Goal: Information Seeking & Learning: Find contact information

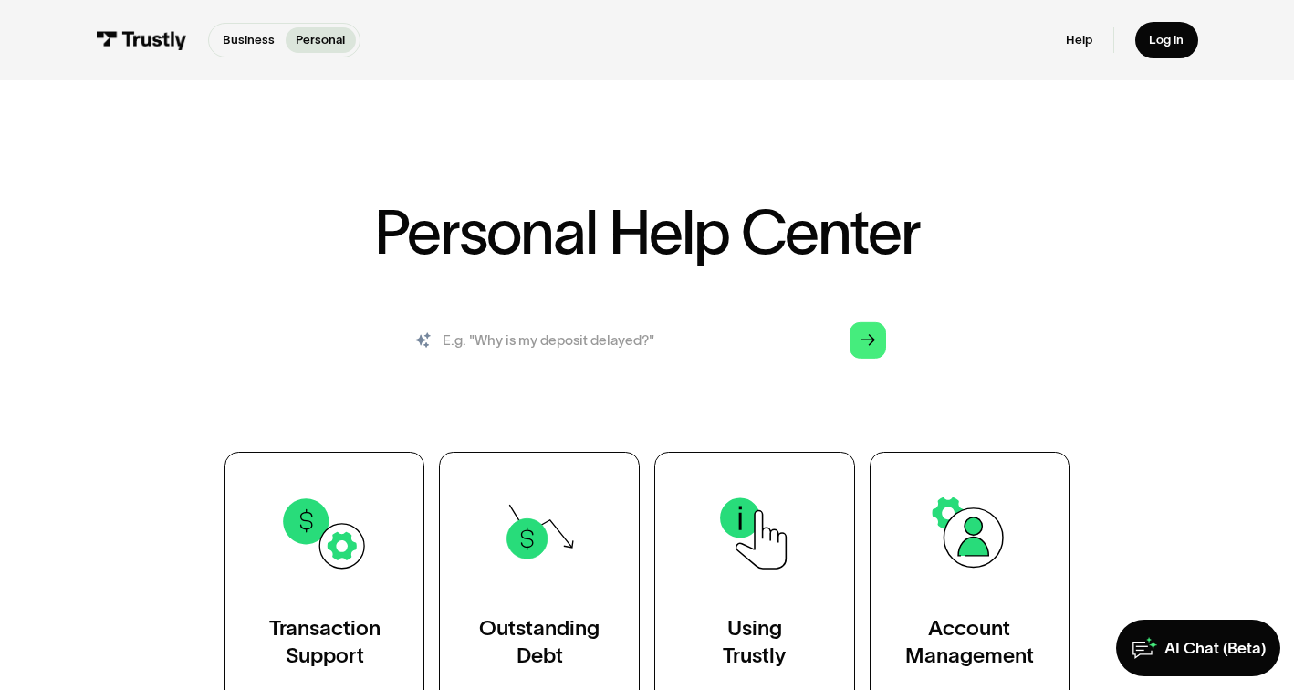
click at [512, 340] on input "search" at bounding box center [647, 340] width 508 height 56
type input "contacting support"
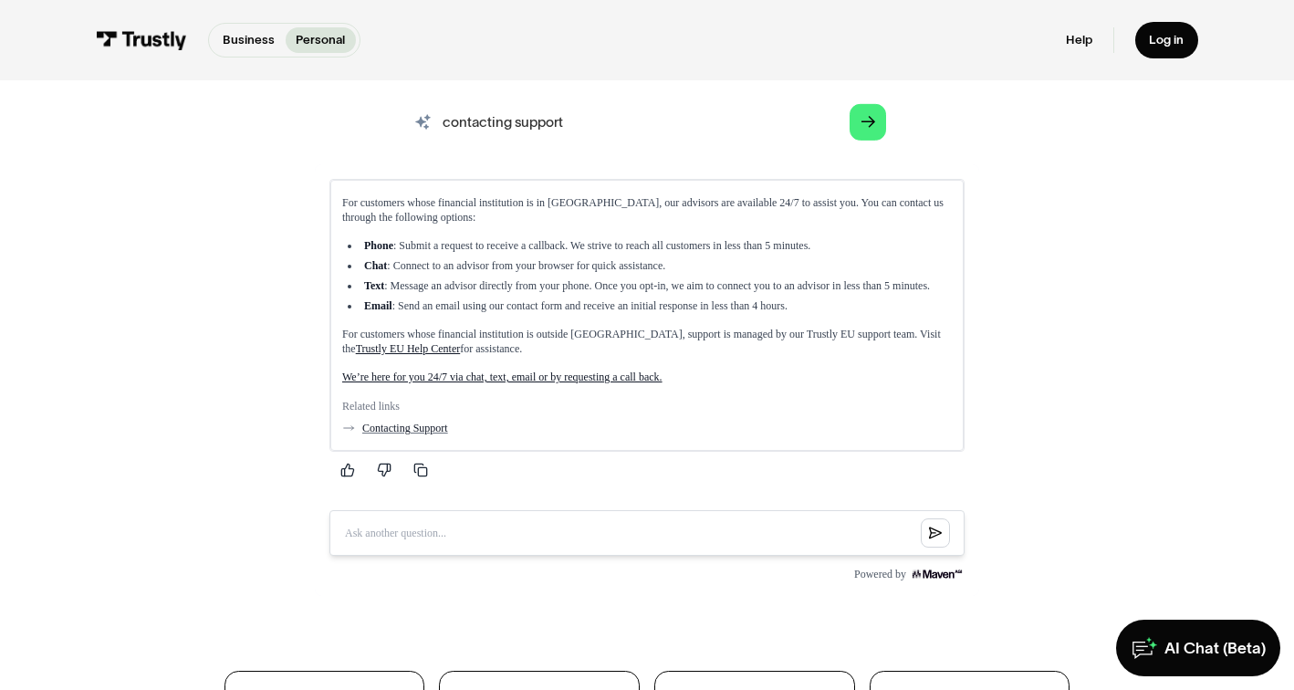
scroll to position [219, 0]
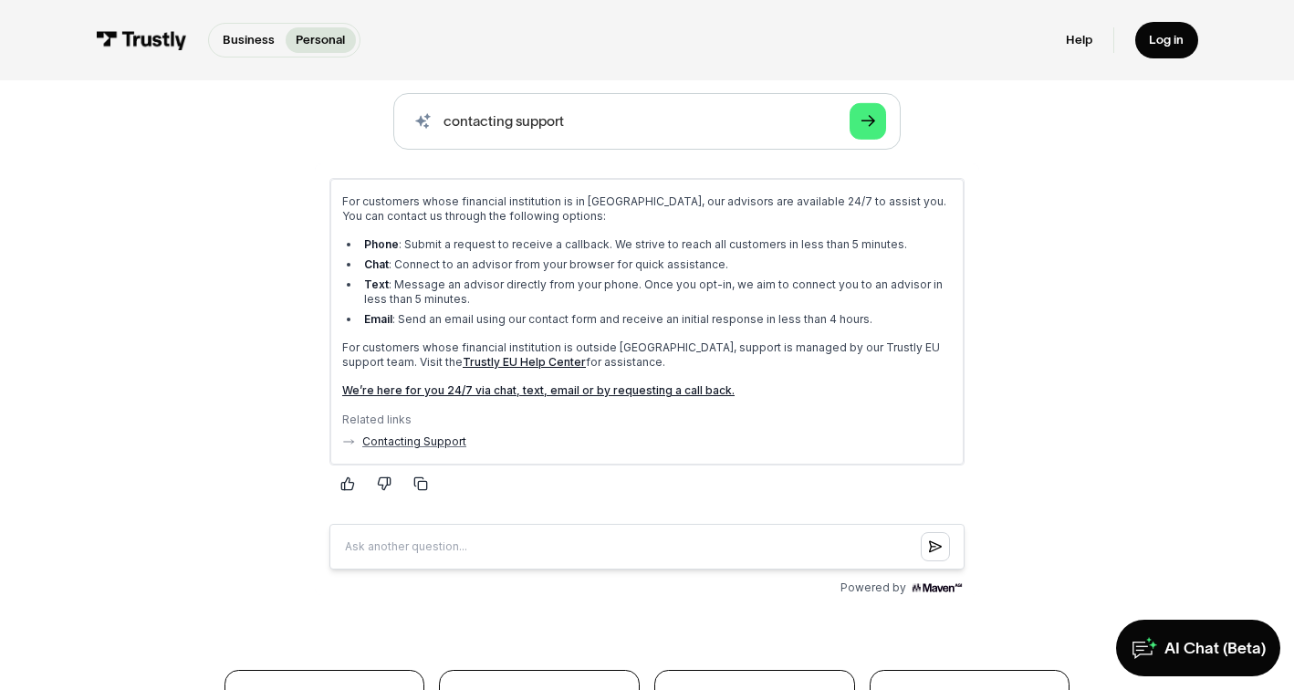
click at [462, 261] on li "Chat : Connect to an advisor from your browser for quick assistance." at bounding box center [656, 263] width 592 height 15
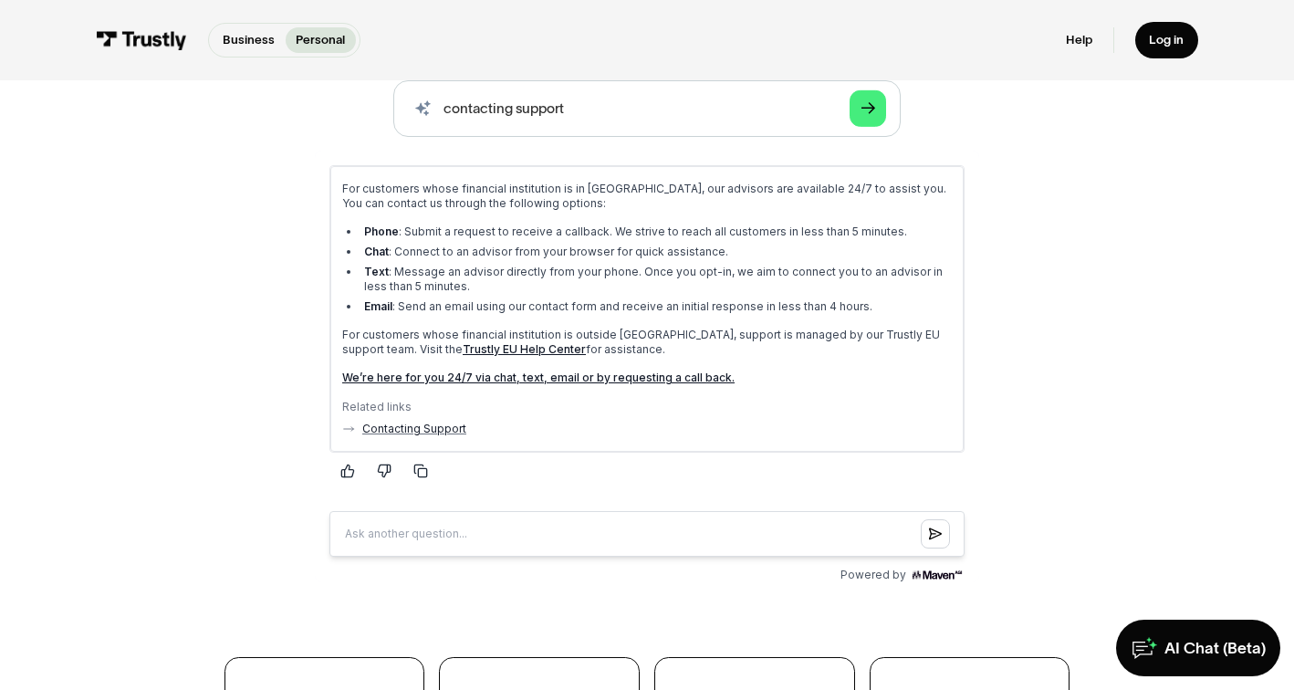
scroll to position [243, 0]
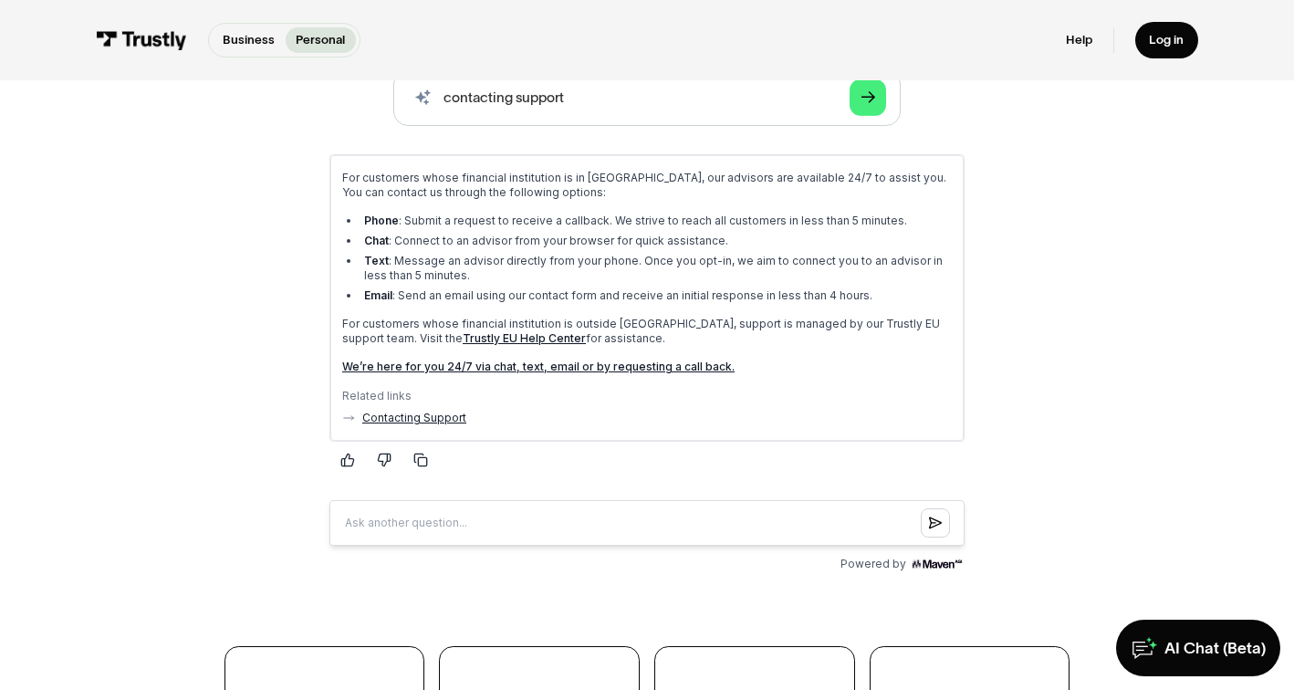
click at [409, 417] on link "Contacting Support" at bounding box center [413, 417] width 104 height 15
click at [427, 419] on link "Contacting Support" at bounding box center [413, 417] width 104 height 15
click at [390, 365] on link "We’re here for you 24/7 via chat, text, email or by requesting a call back." at bounding box center [537, 366] width 392 height 14
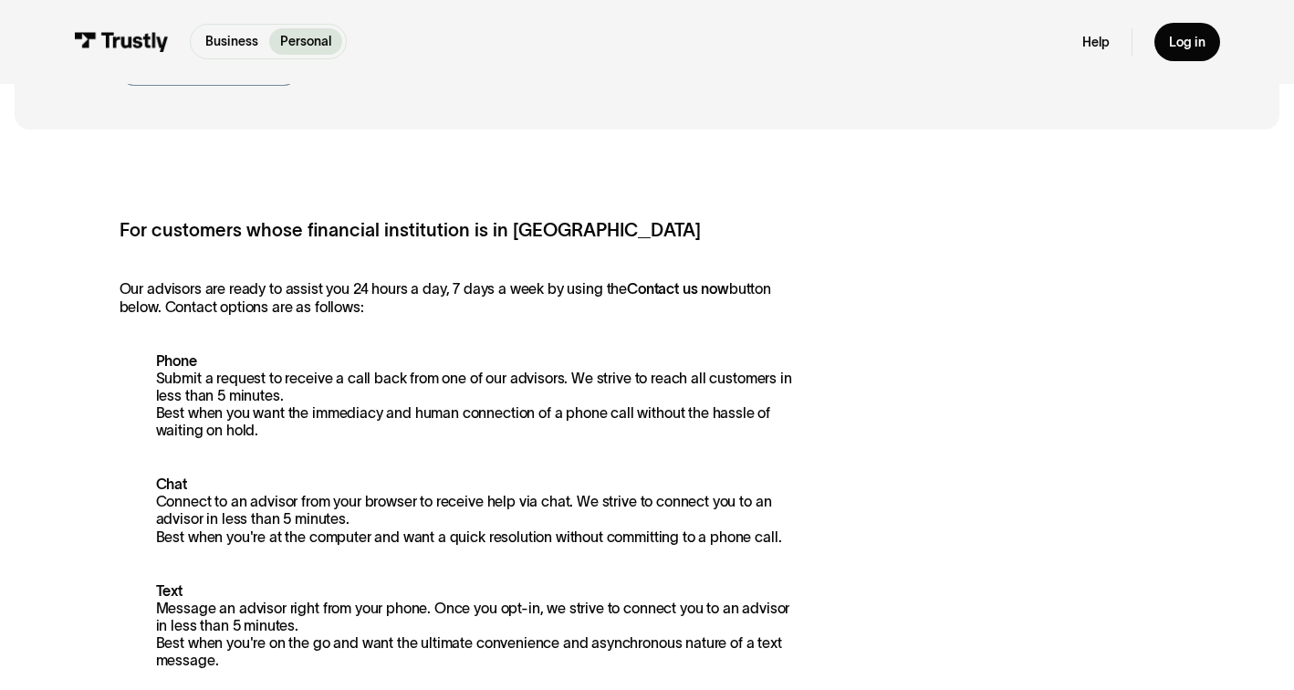
scroll to position [200, 0]
click at [372, 407] on p "Phone Submit a request to receive a call back from one of our advisors. We stri…" at bounding box center [460, 395] width 680 height 88
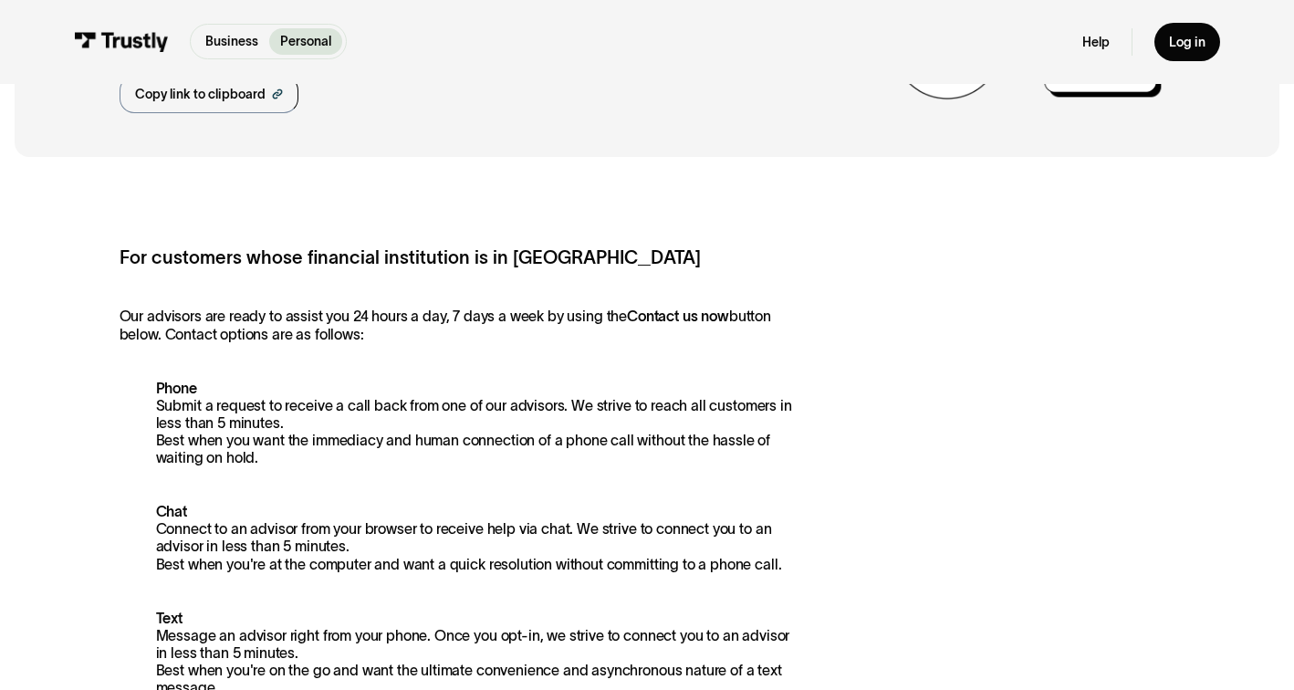
scroll to position [0, 0]
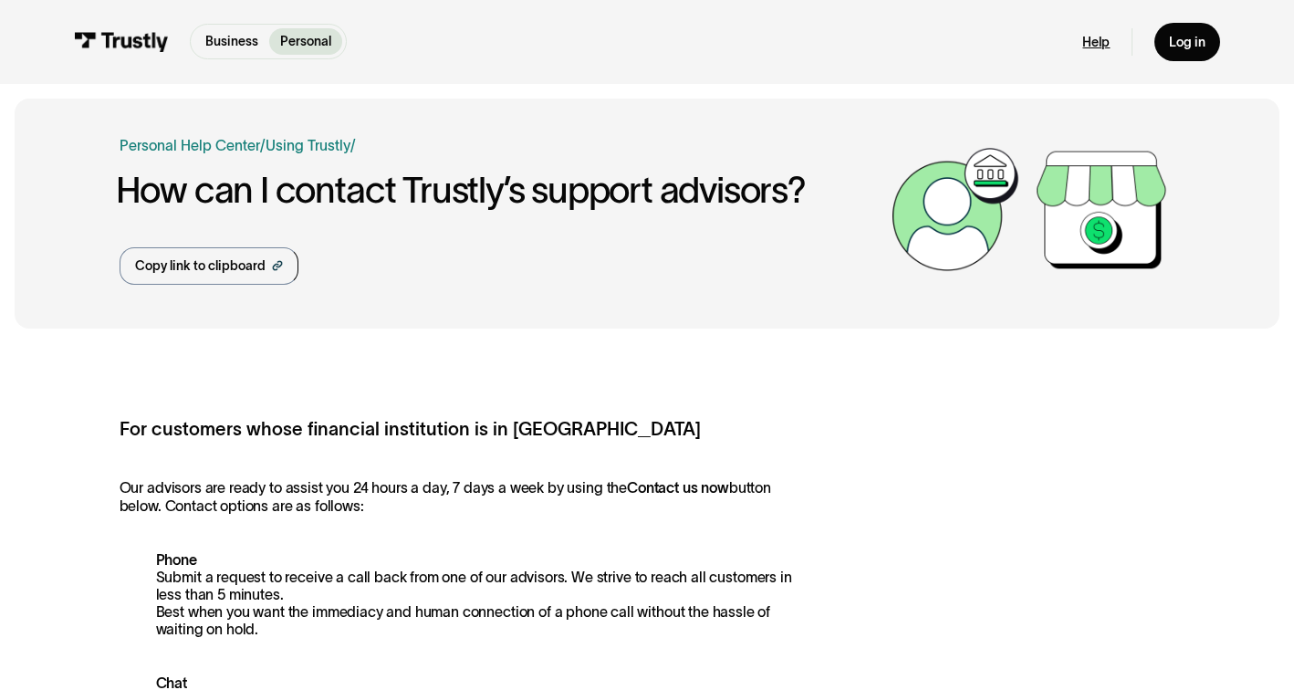
click at [1099, 37] on link "Help" at bounding box center [1096, 42] width 27 height 16
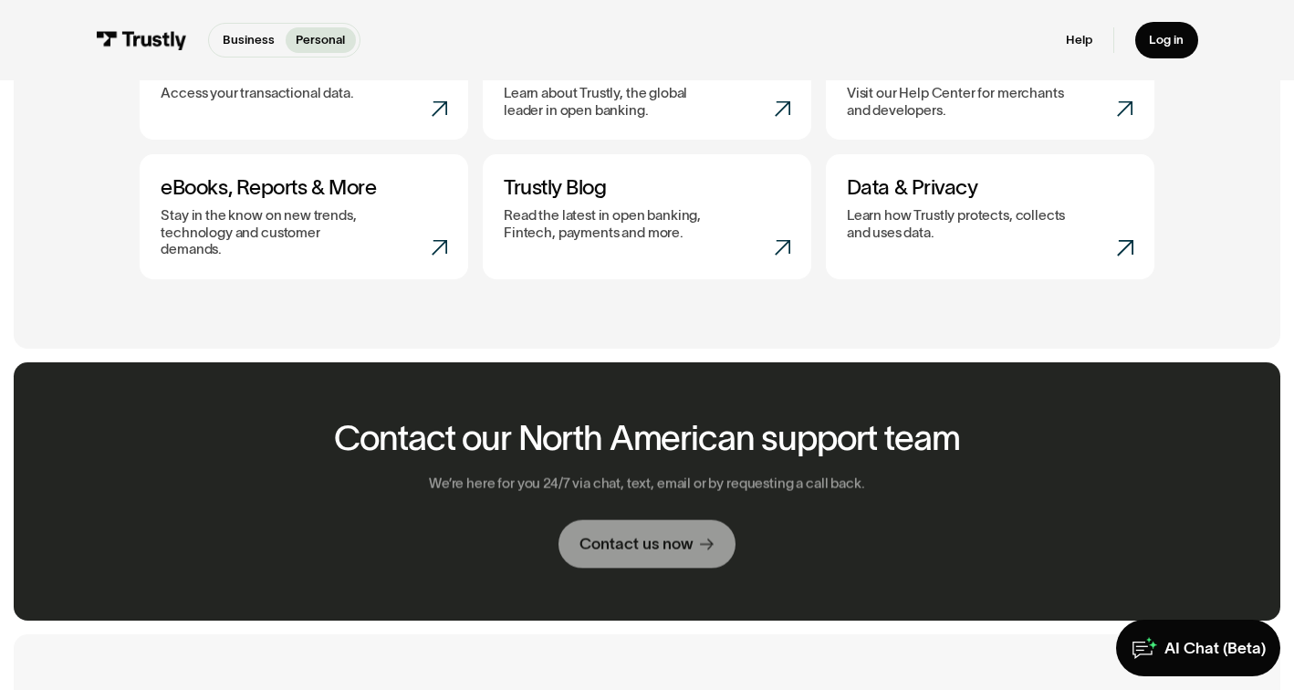
scroll to position [868, 0]
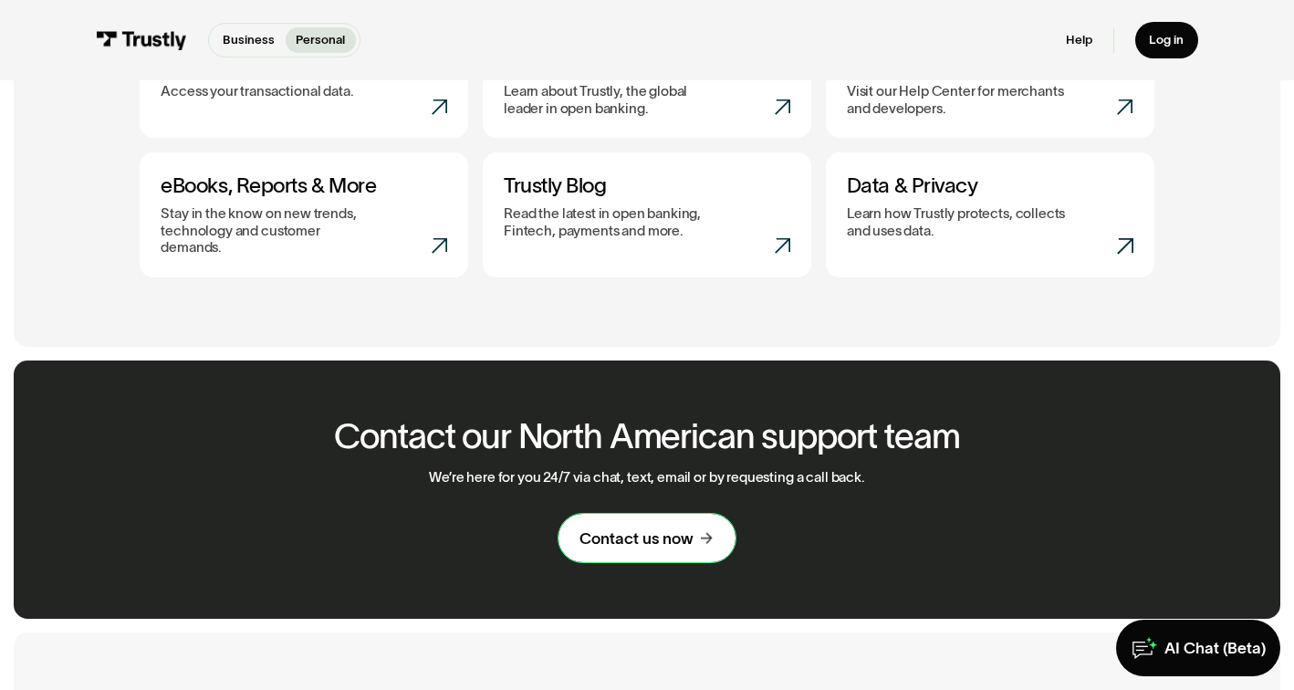
click at [665, 529] on div "Contact us now" at bounding box center [637, 539] width 114 height 20
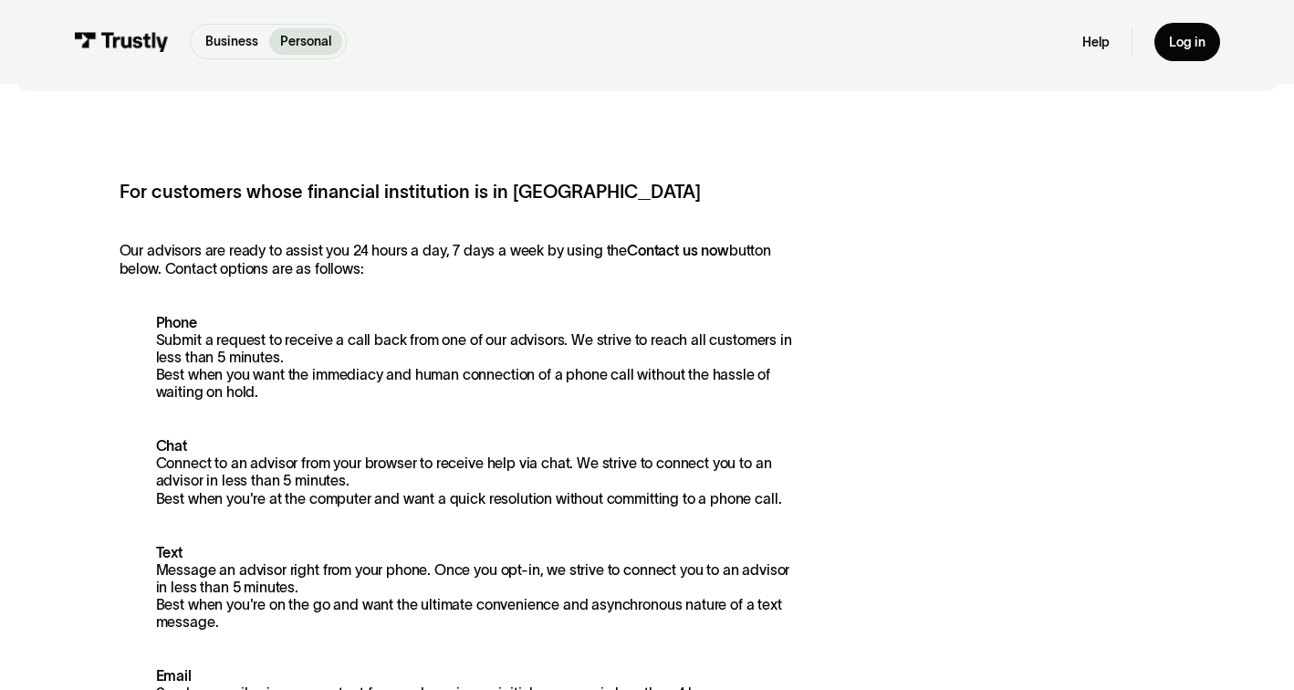
scroll to position [235, 0]
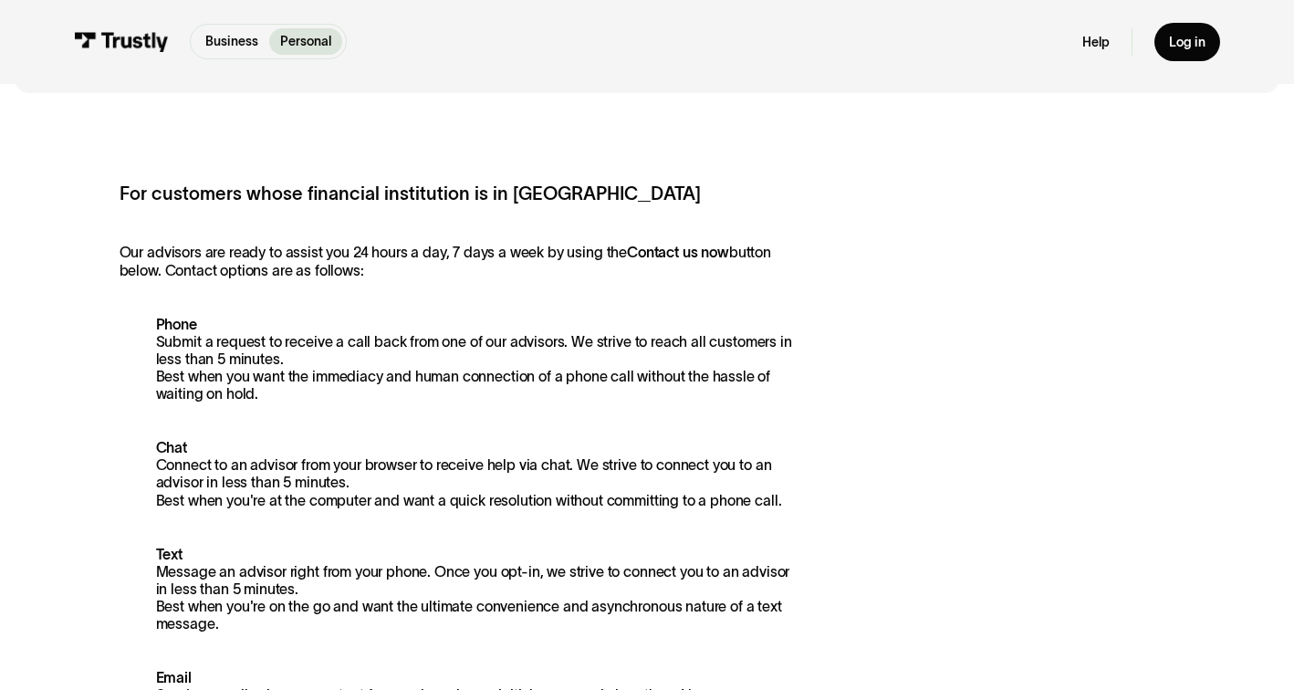
click at [661, 254] on strong "Contact us now" at bounding box center [678, 252] width 102 height 16
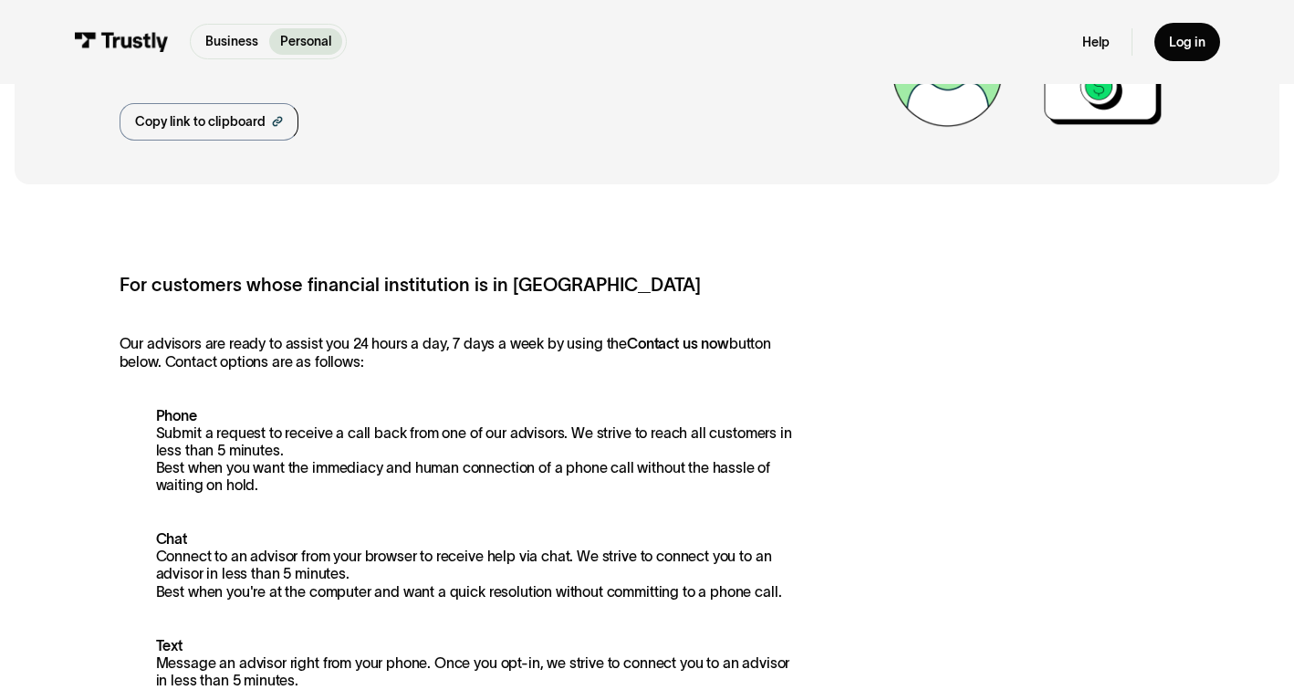
scroll to position [143, 0]
